Goal: Task Accomplishment & Management: Complete application form

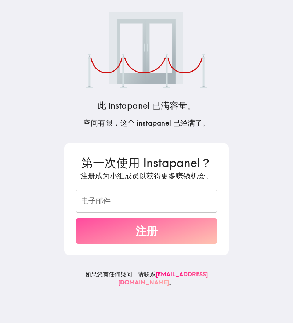
click at [158, 231] on button "注册" at bounding box center [146, 230] width 141 height 25
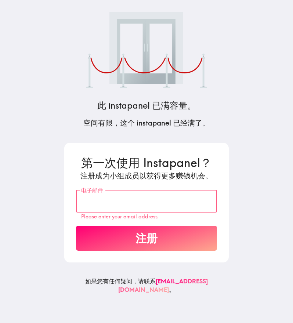
click at [129, 198] on input "电子邮件" at bounding box center [146, 201] width 141 height 23
drag, startPoint x: 129, startPoint y: 198, endPoint x: 94, endPoint y: 232, distance: 48.3
click at [86, 227] on form "第一次使用 Instapanel？ 注册成为小组成员以获得更多赚钱机会。 电子邮件 电子邮件 Please enter your email address.…" at bounding box center [146, 203] width 141 height 97
